Goal: Transaction & Acquisition: Purchase product/service

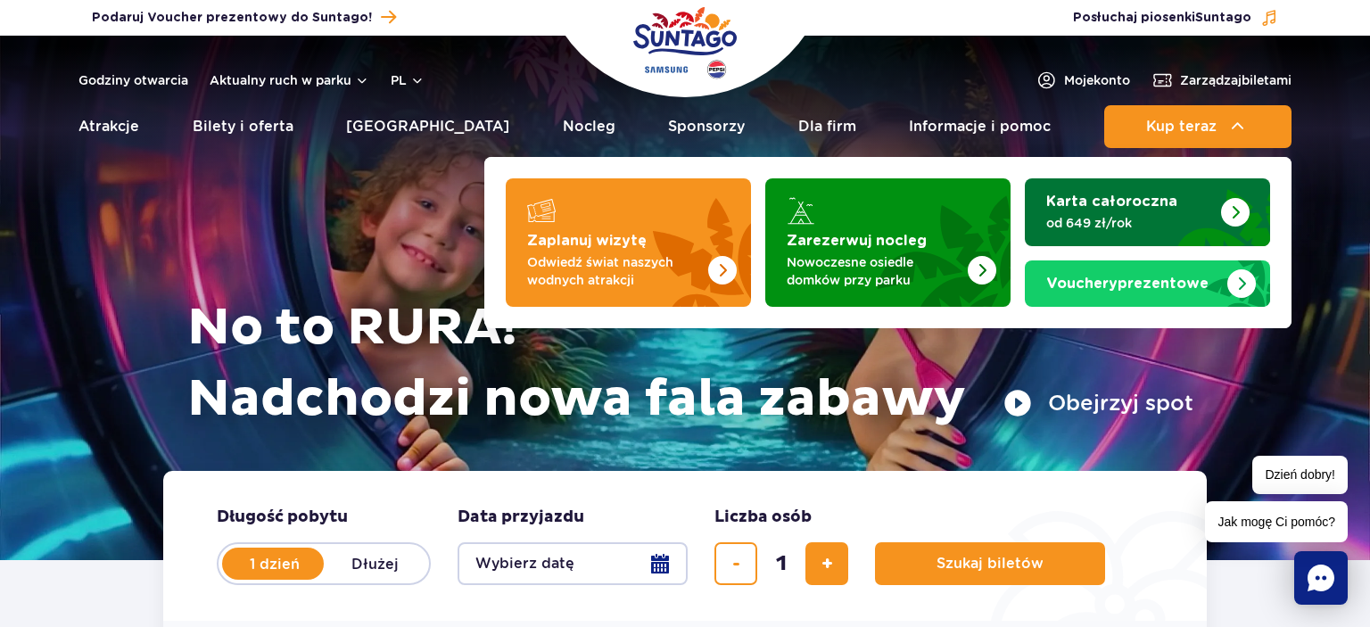
click at [1105, 210] on div "Karta całoroczna od 649 zł/rok" at bounding box center [1147, 212] width 202 height 39
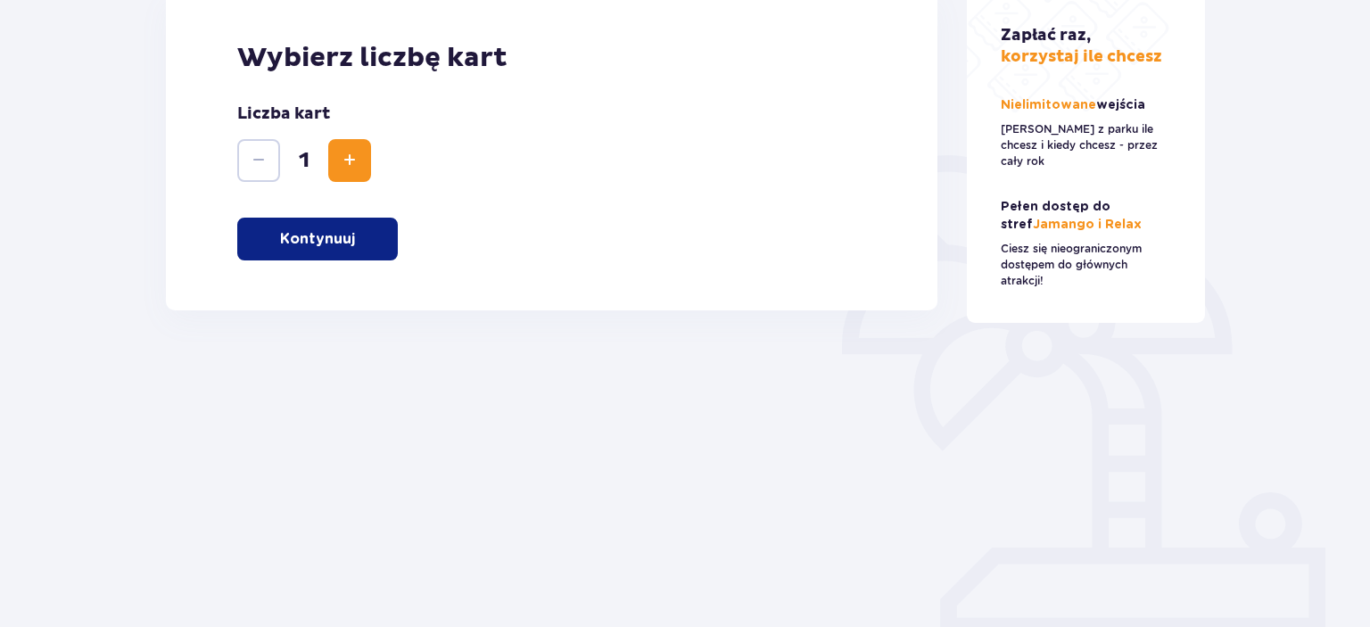
scroll to position [292, 0]
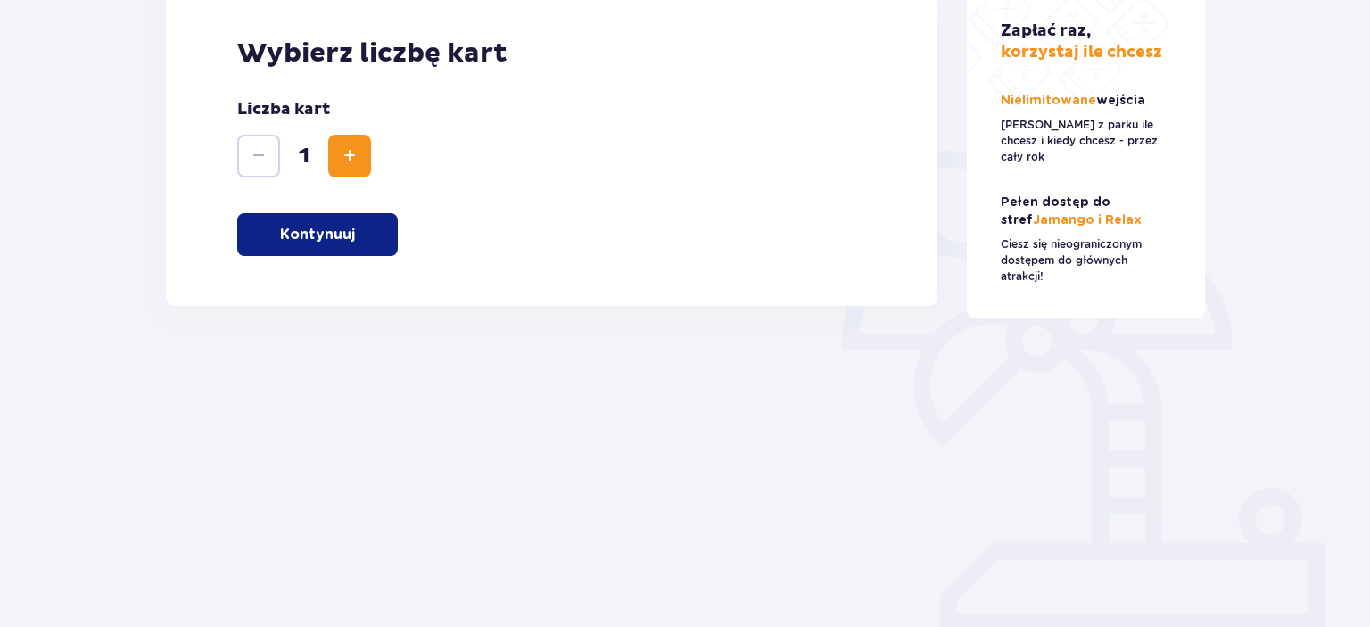
click at [304, 237] on p "Kontynuuj" at bounding box center [317, 235] width 75 height 20
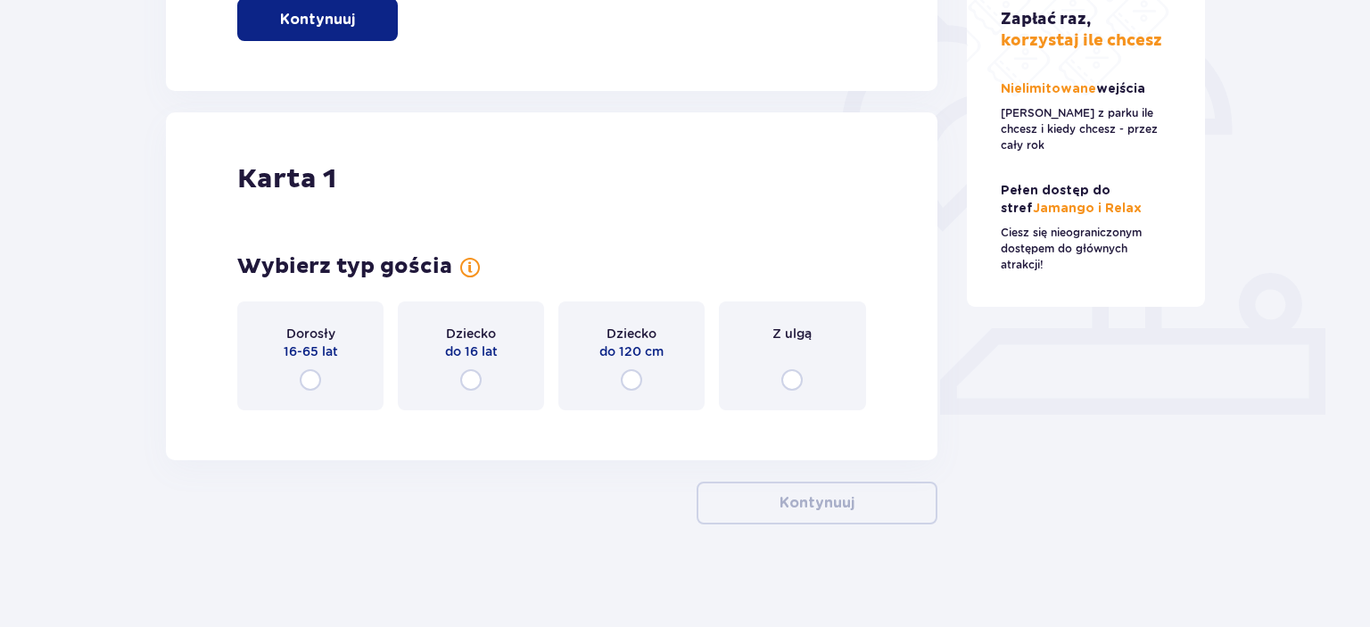
scroll to position [510, 0]
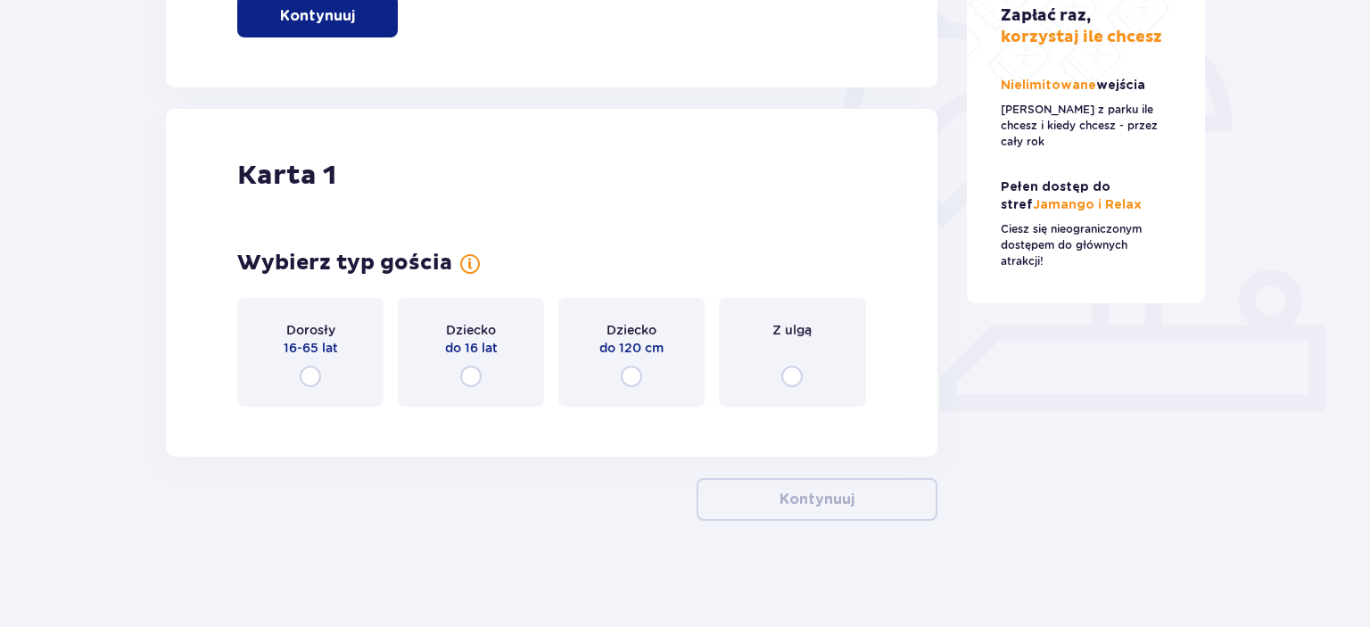
click at [309, 383] on input "radio" at bounding box center [310, 376] width 21 height 21
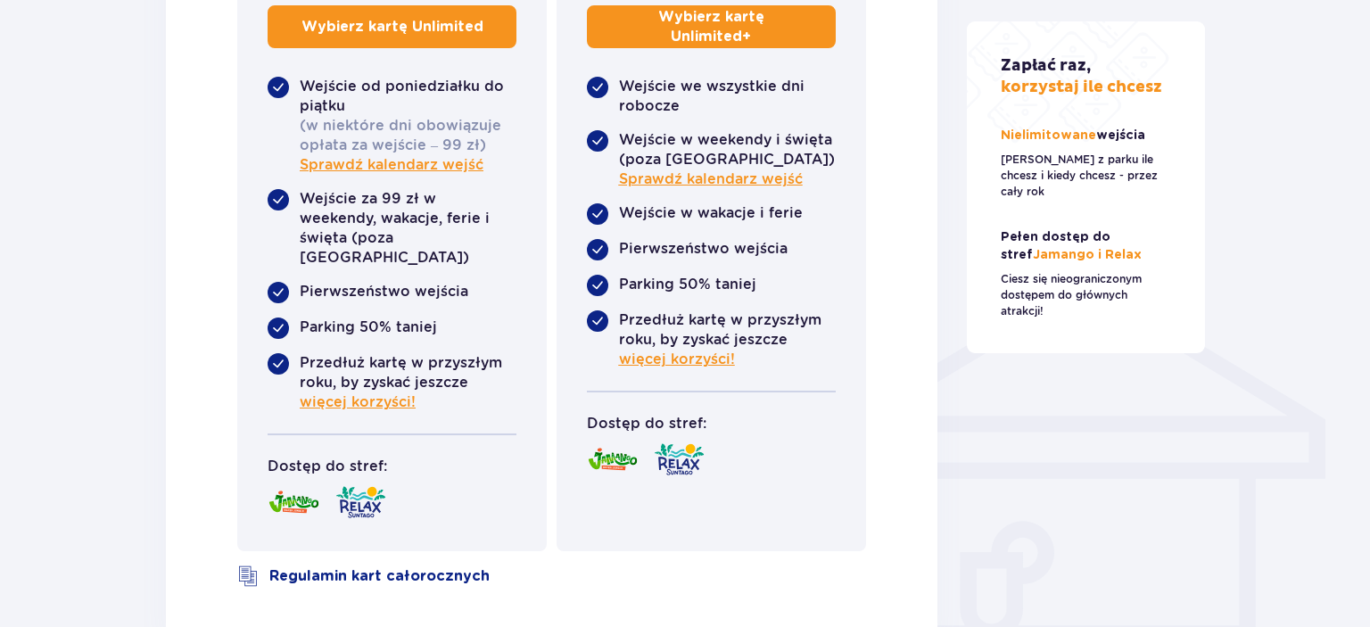
scroll to position [1196, 0]
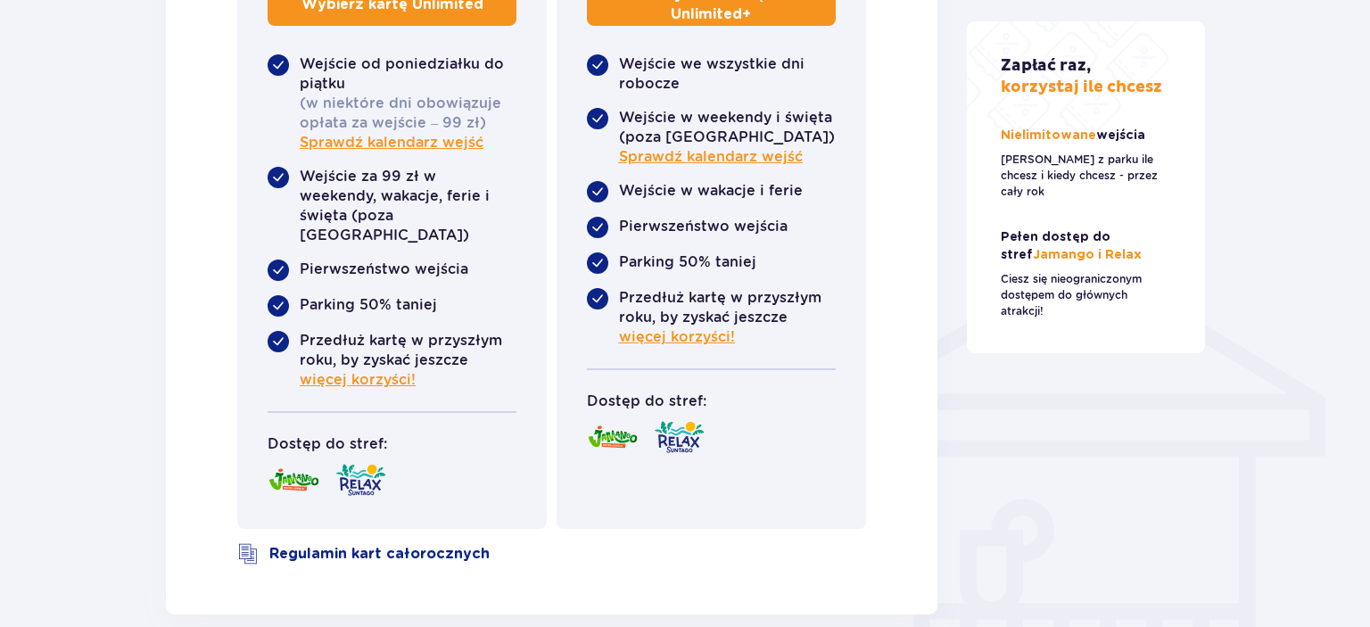
click at [714, 339] on span "więcej korzyści!" at bounding box center [677, 337] width 116 height 20
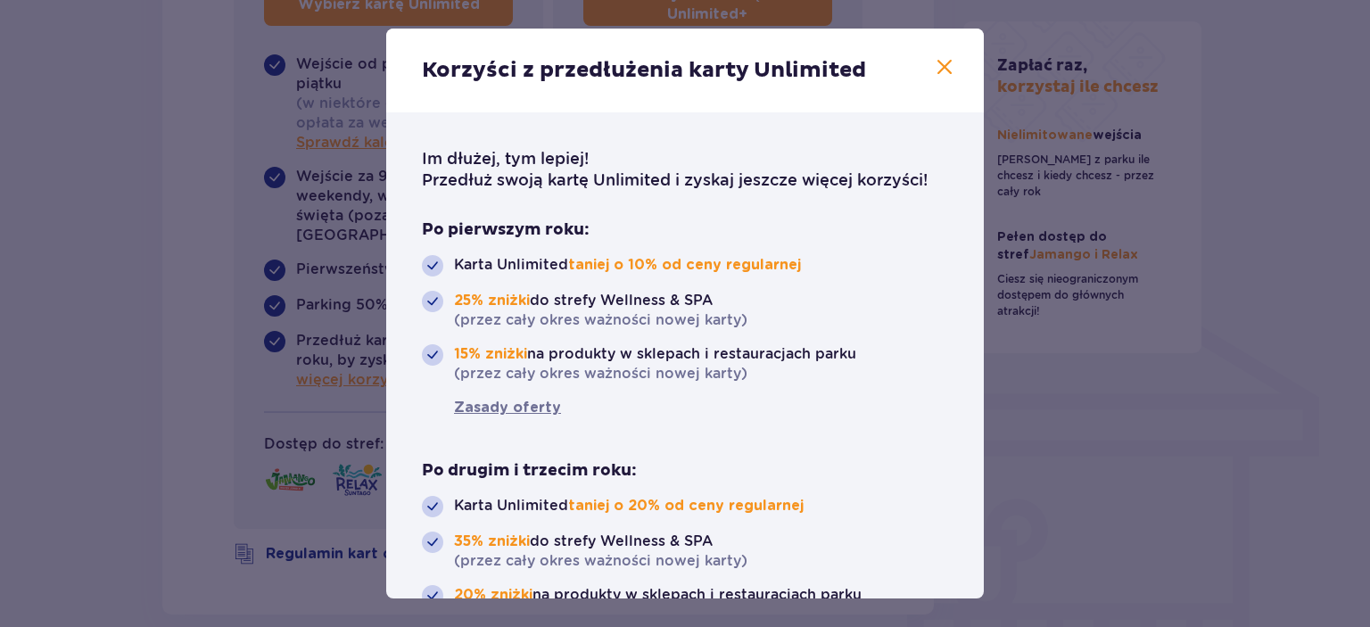
scroll to position [95, 0]
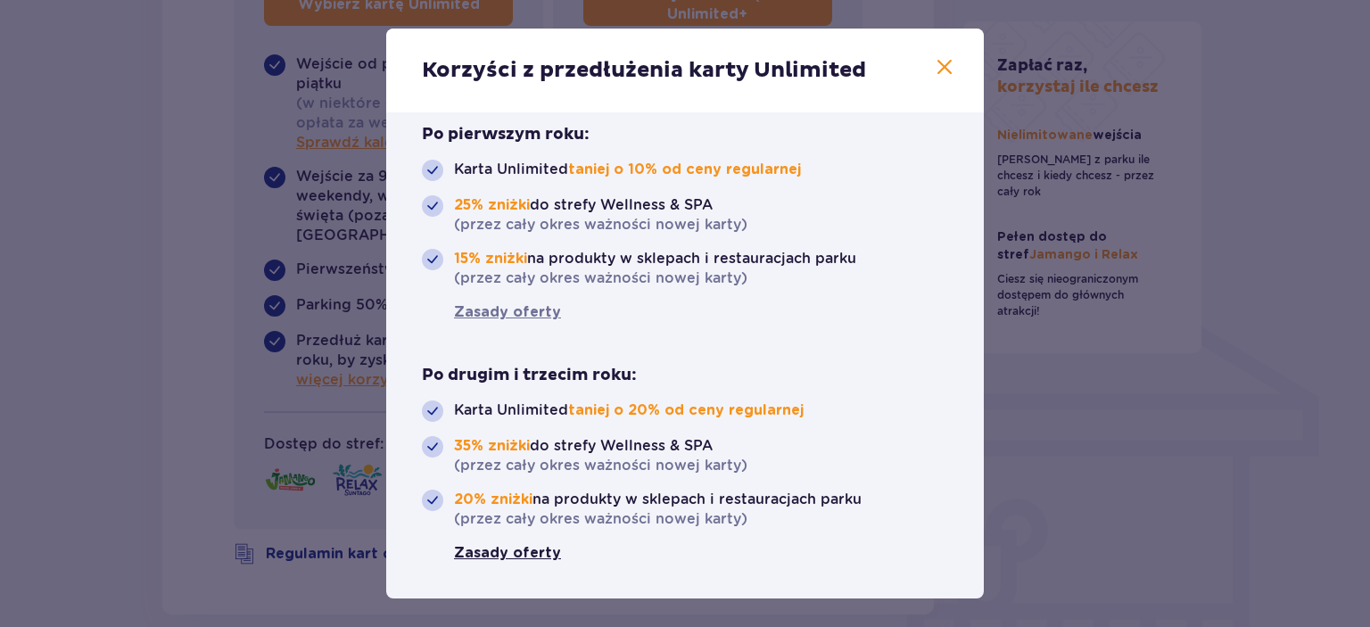
click at [492, 552] on link "Zasady oferty" at bounding box center [507, 553] width 107 height 20
click at [949, 68] on span at bounding box center [944, 67] width 21 height 21
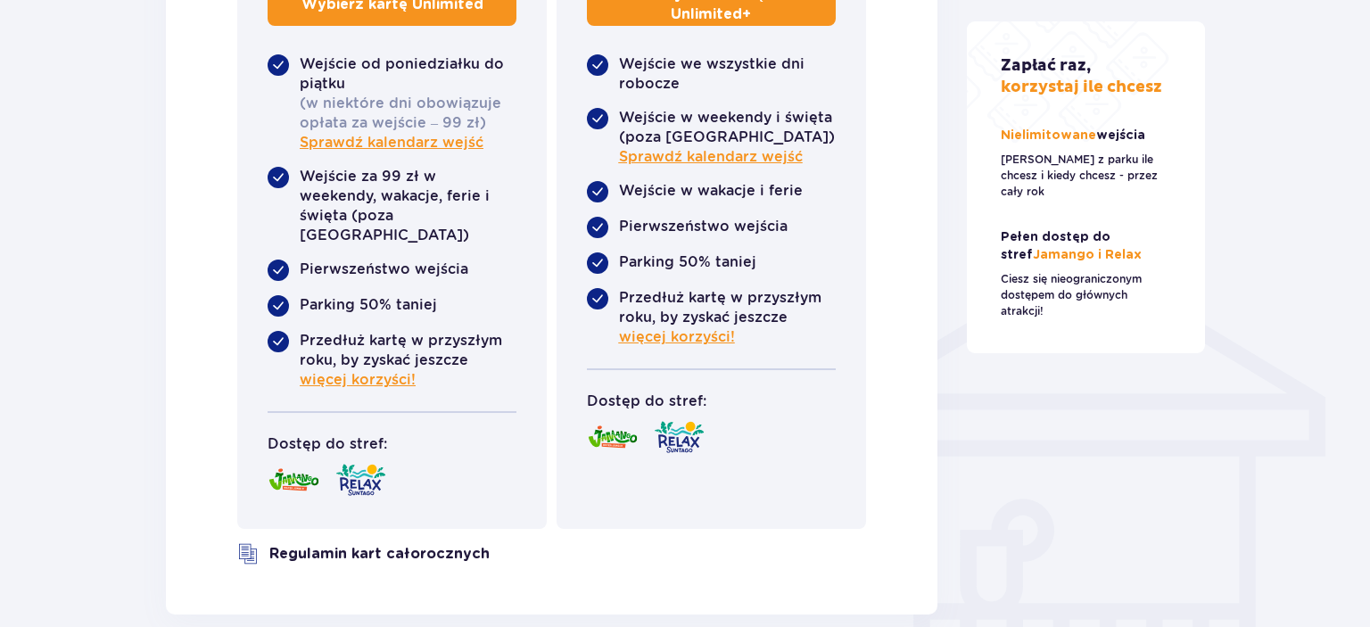
click at [394, 544] on link "Regulamin kart całorocznych" at bounding box center [379, 554] width 220 height 20
